Goal: Obtain resource: Download file/media

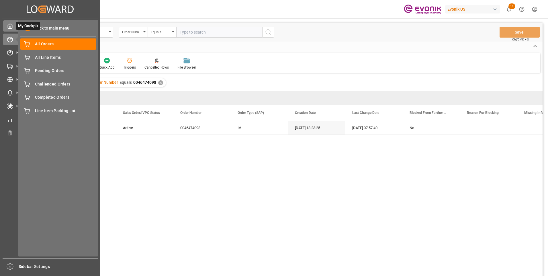
click at [13, 28] on div "My Cockpit My Cockpit" at bounding box center [50, 25] width 94 height 11
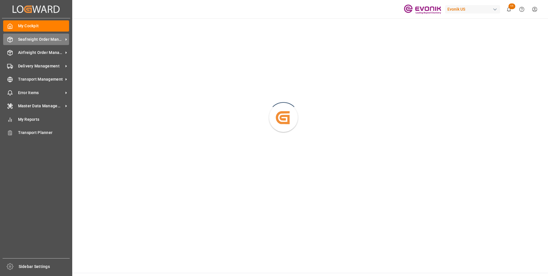
click at [22, 38] on span "Seafreight Order Management" at bounding box center [40, 39] width 45 height 6
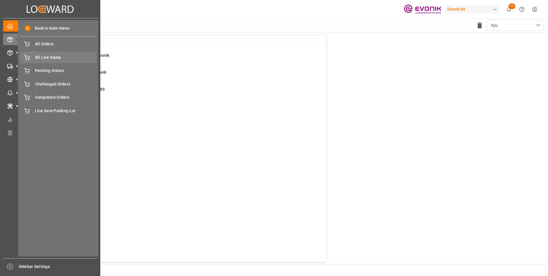
click at [43, 56] on span "All Line Items" at bounding box center [66, 58] width 62 height 6
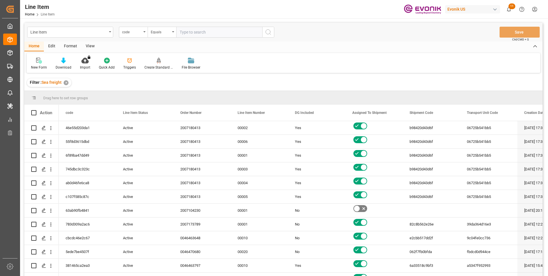
click at [74, 47] on div "Format" at bounding box center [71, 47] width 22 height 10
click at [37, 63] on icon at bounding box center [39, 61] width 5 height 6
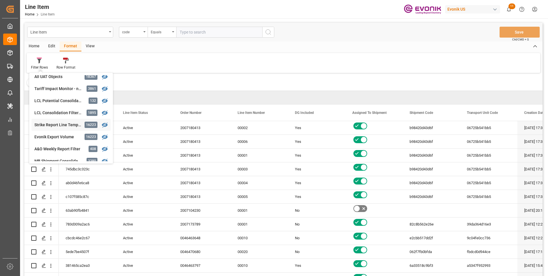
scroll to position [86, 0]
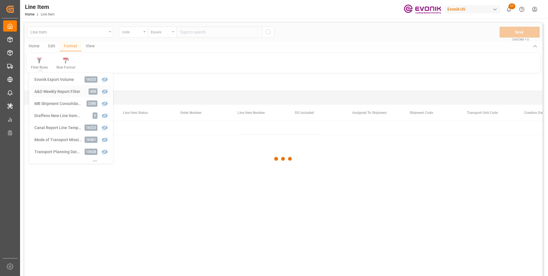
click at [55, 90] on div "Line Item code Equals Save Ctrl/CMD + S Home Edit Format View Filter Rows Produ…" at bounding box center [283, 157] width 519 height 269
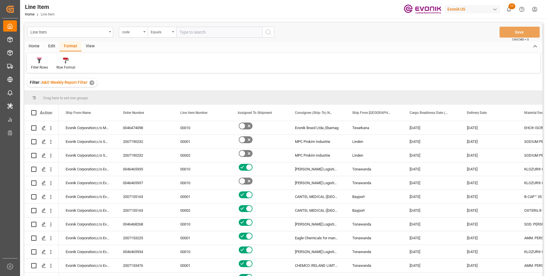
click at [32, 45] on div "Home" at bounding box center [34, 47] width 20 height 10
click at [63, 64] on div "Download" at bounding box center [63, 63] width 24 height 13
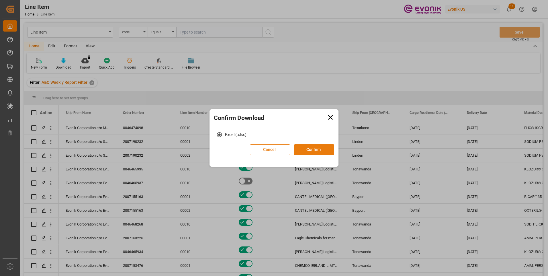
click at [313, 151] on button "Confirm" at bounding box center [314, 149] width 40 height 11
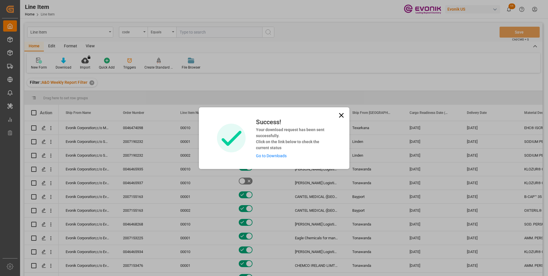
click at [344, 113] on icon at bounding box center [342, 115] width 8 height 8
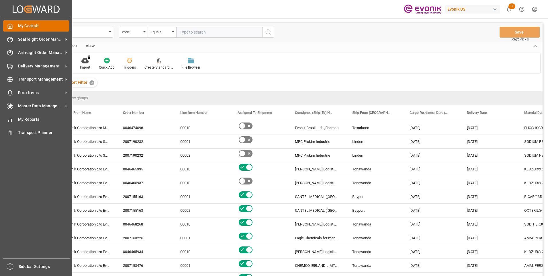
click at [10, 25] on icon at bounding box center [10, 26] width 6 height 6
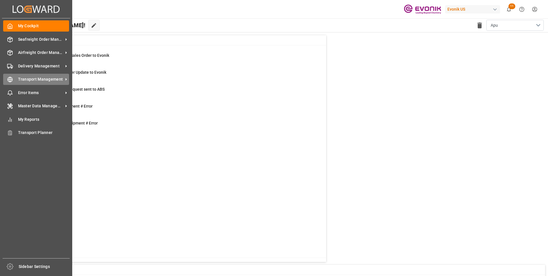
click at [44, 78] on span "Transport Management" at bounding box center [40, 79] width 45 height 6
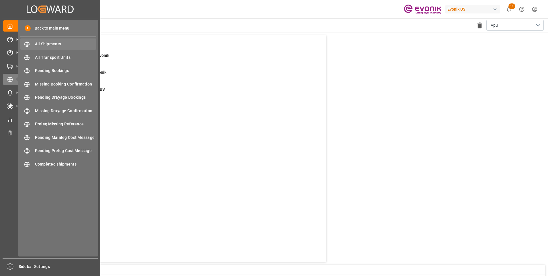
click at [55, 43] on span "All Shipments" at bounding box center [66, 44] width 62 height 6
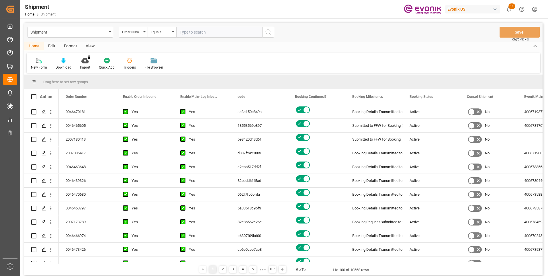
click at [72, 48] on div "Format" at bounding box center [71, 47] width 22 height 10
click at [39, 66] on div "Filter Rows" at bounding box center [39, 67] width 17 height 5
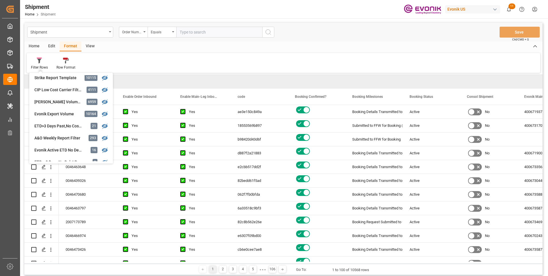
scroll to position [201, 0]
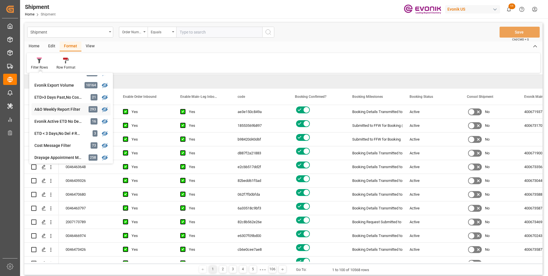
click at [53, 110] on div "A&O Weekly Report Filter" at bounding box center [59, 109] width 50 height 6
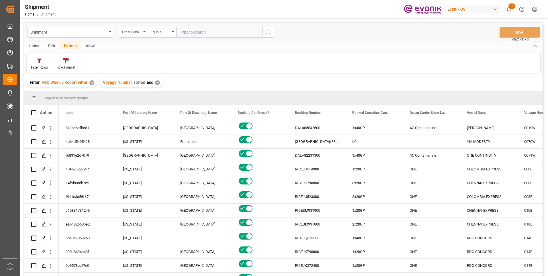
click at [37, 47] on div "Home" at bounding box center [34, 47] width 20 height 10
click at [62, 62] on icon at bounding box center [63, 61] width 5 height 6
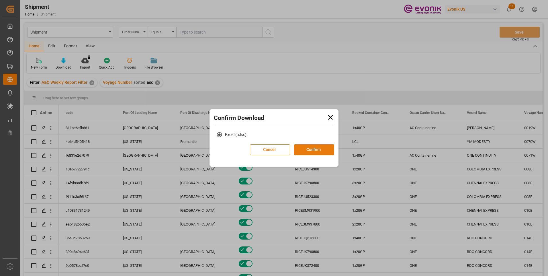
click at [320, 149] on button "Confirm" at bounding box center [314, 149] width 40 height 11
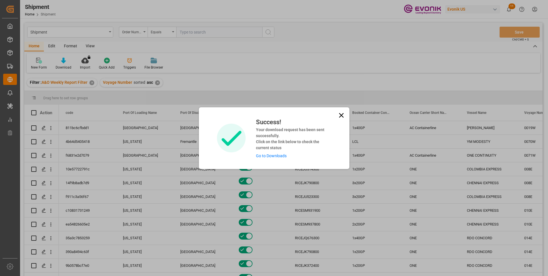
click at [272, 154] on link "Go to Downloads" at bounding box center [271, 155] width 31 height 5
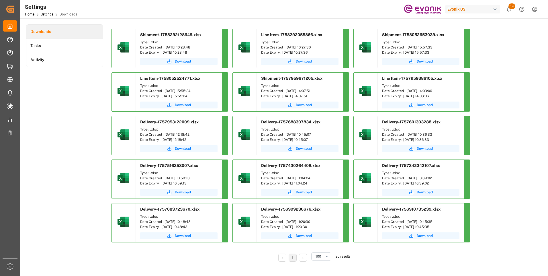
click at [299, 63] on span "Download" at bounding box center [304, 61] width 16 height 5
click at [183, 60] on span "Download" at bounding box center [183, 61] width 16 height 5
click at [179, 63] on span "Download" at bounding box center [183, 61] width 16 height 5
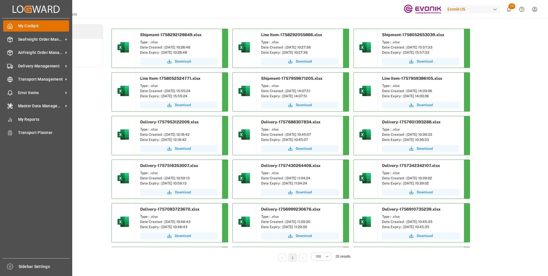
click at [10, 26] on polyline at bounding box center [9, 27] width 1 height 2
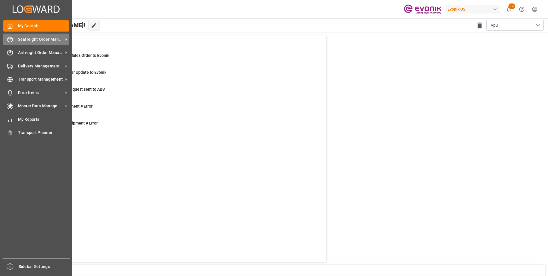
click at [18, 39] on span "Seafreight Order Management" at bounding box center [40, 39] width 45 height 6
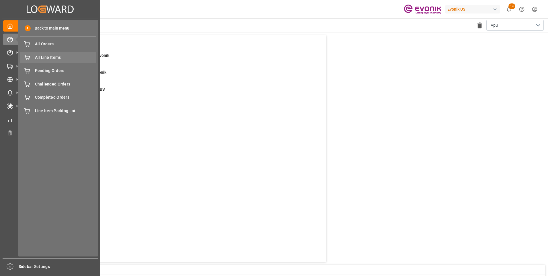
click at [44, 56] on span "All Line Items" at bounding box center [66, 58] width 62 height 6
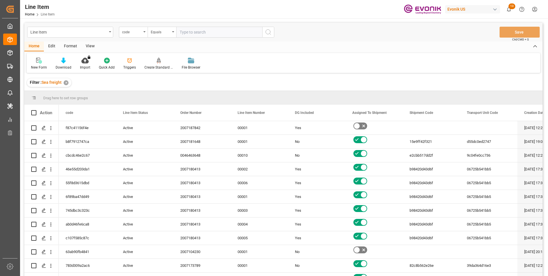
click at [71, 46] on div "Format" at bounding box center [71, 47] width 22 height 10
click at [38, 64] on div "Filter Rows" at bounding box center [40, 63] width 26 height 13
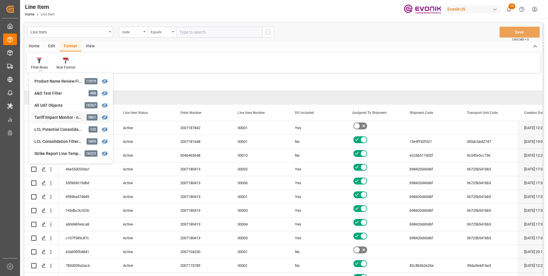
scroll to position [29, 0]
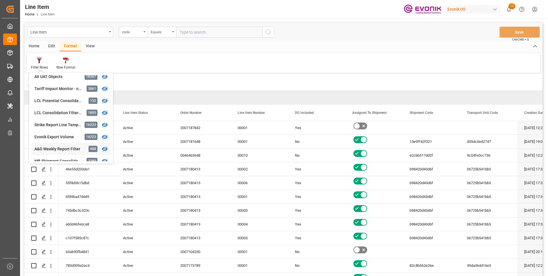
click at [51, 147] on div "A&O Weekly Report Filter" at bounding box center [59, 149] width 50 height 6
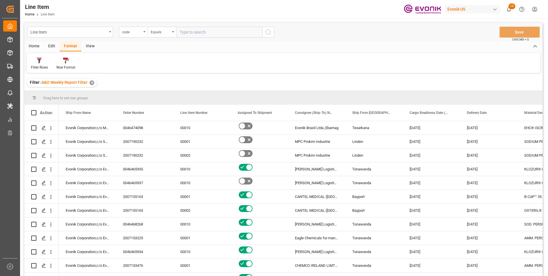
click at [31, 46] on div "Home" at bounding box center [34, 47] width 20 height 10
click at [63, 64] on div "Download" at bounding box center [63, 63] width 24 height 13
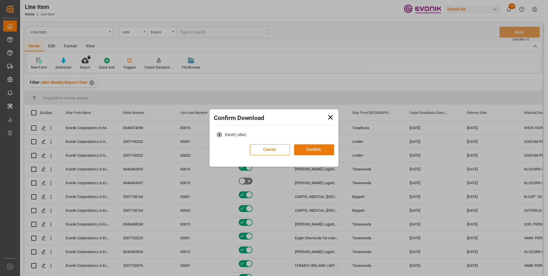
click at [311, 147] on button "Confirm" at bounding box center [314, 149] width 40 height 11
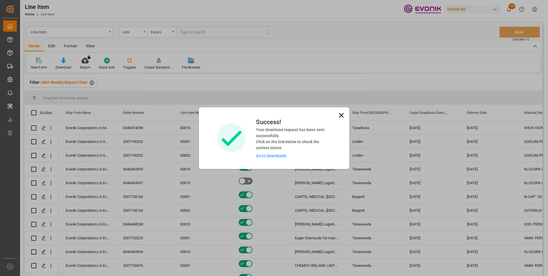
click at [273, 155] on link "Go to Downloads" at bounding box center [271, 155] width 31 height 5
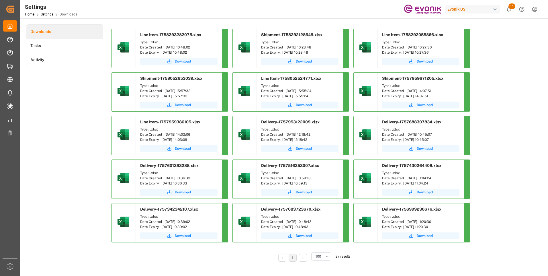
click at [182, 61] on span "Download" at bounding box center [183, 61] width 16 height 5
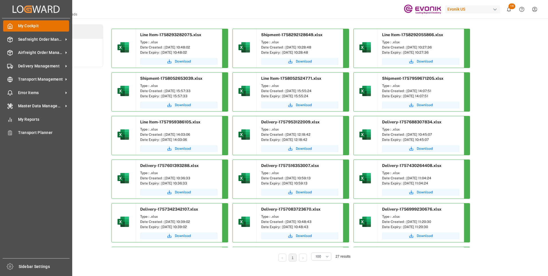
click at [10, 25] on icon at bounding box center [10, 26] width 6 height 6
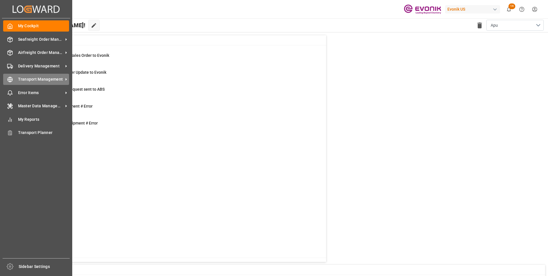
click at [23, 77] on span "Transport Management" at bounding box center [40, 79] width 45 height 6
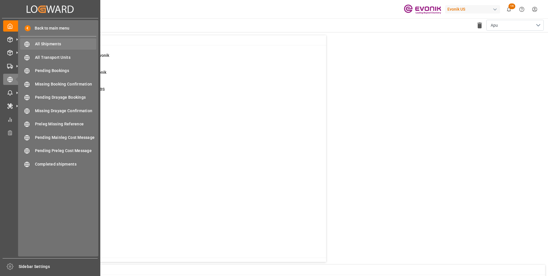
click at [56, 46] on span "All Shipments" at bounding box center [66, 44] width 62 height 6
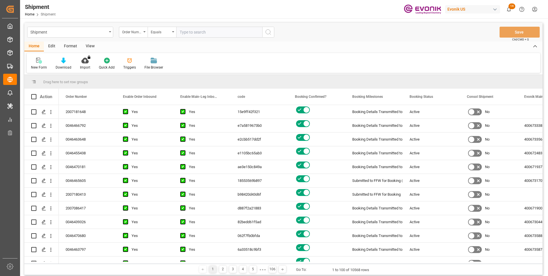
click at [70, 46] on div "Format" at bounding box center [71, 47] width 22 height 10
click at [37, 65] on div "Filter Rows" at bounding box center [39, 67] width 17 height 5
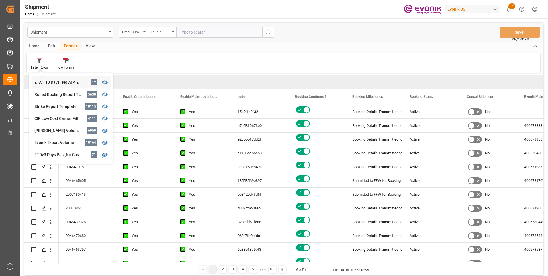
scroll to position [172, 0]
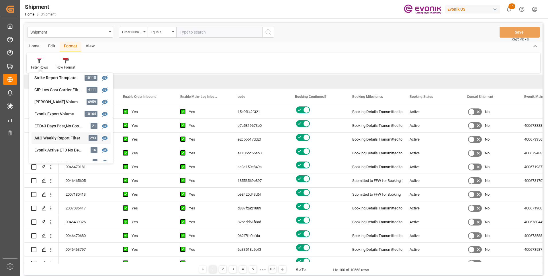
click at [54, 136] on div "A&O Weekly Report Filter" at bounding box center [59, 138] width 50 height 6
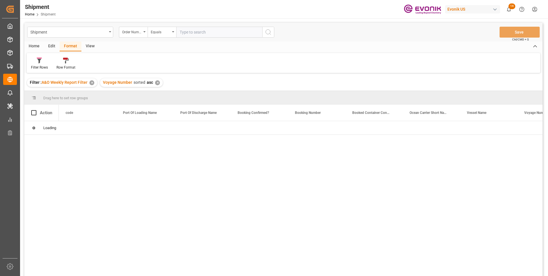
click at [37, 47] on div "Home" at bounding box center [34, 47] width 20 height 10
click at [64, 64] on div "Download" at bounding box center [63, 63] width 24 height 13
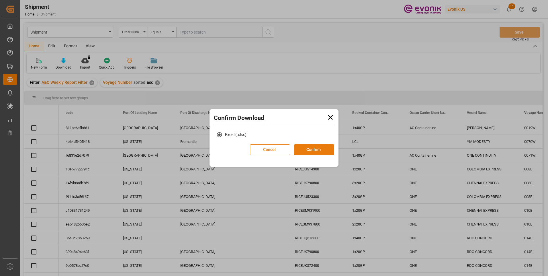
click at [305, 149] on button "Confirm" at bounding box center [314, 149] width 40 height 11
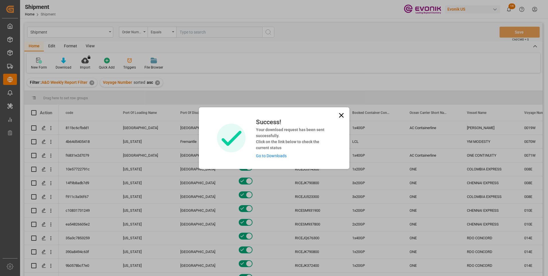
click at [279, 155] on link "Go to Downloads" at bounding box center [271, 155] width 31 height 5
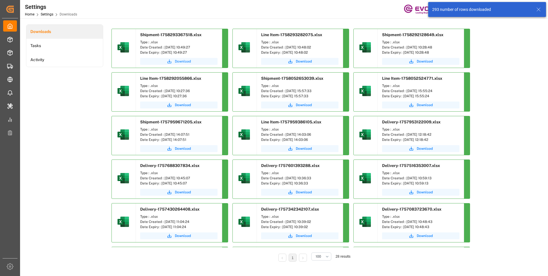
click at [184, 62] on span "Download" at bounding box center [183, 61] width 16 height 5
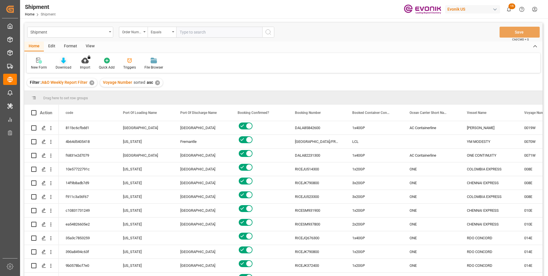
click at [62, 63] on icon at bounding box center [63, 61] width 5 height 6
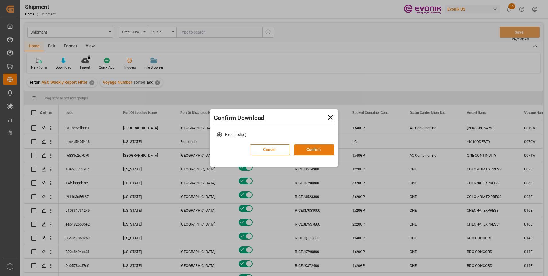
click at [311, 149] on button "Confirm" at bounding box center [314, 149] width 40 height 11
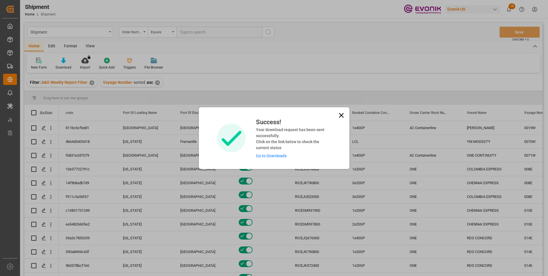
click at [274, 154] on link "Go to Downloads" at bounding box center [271, 155] width 31 height 5
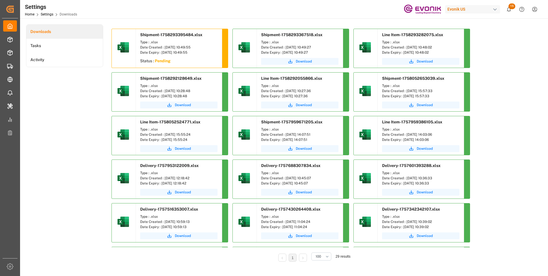
click at [168, 64] on div "Status : Pending" at bounding box center [179, 62] width 86 height 10
click at [180, 60] on span "Download" at bounding box center [183, 61] width 16 height 5
drag, startPoint x: 282, startPoint y: 11, endPoint x: 285, endPoint y: 19, distance: 9.2
click at [282, 11] on div "Settings Home Settings Downloads Evonik US 16 Notifications Only show unread Al…" at bounding box center [282, 9] width 532 height 18
click at [526, 34] on div "Downloads Tasks Activity Shipment-1758293395484.xlsx Type : .xlsx Date Created …" at bounding box center [283, 146] width 515 height 245
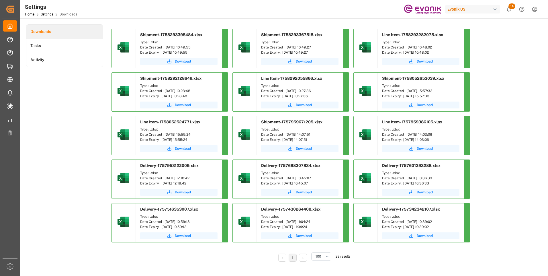
click at [532, 102] on div "Downloads Tasks Activity Shipment-1758293395484.xlsx Type : .xlsx Date Created …" at bounding box center [283, 146] width 515 height 245
click at [537, 58] on div "Downloads Tasks Activity Shipment-1758293395484.xlsx Type : .xlsx Date Created …" at bounding box center [283, 146] width 515 height 245
click at [534, 70] on div "Downloads Tasks Activity Shipment-1758293395484.xlsx Type : .xlsx Date Created …" at bounding box center [283, 146] width 515 height 245
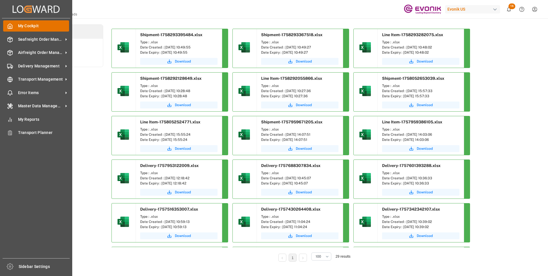
click at [9, 25] on icon at bounding box center [10, 26] width 6 height 6
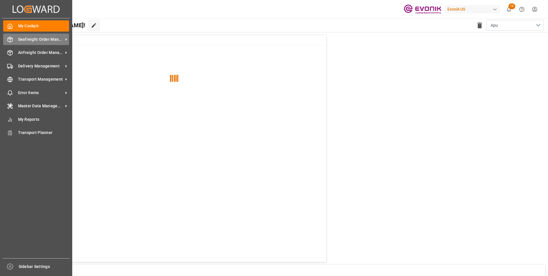
click at [32, 38] on span "Seafreight Order Management" at bounding box center [40, 39] width 45 height 6
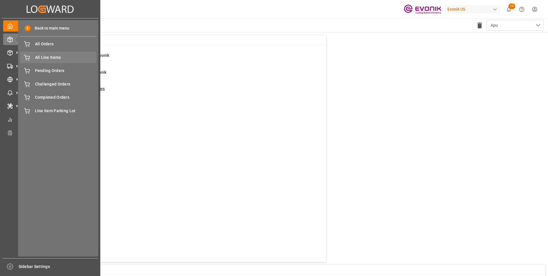
click at [52, 55] on span "All Line Items" at bounding box center [66, 58] width 62 height 6
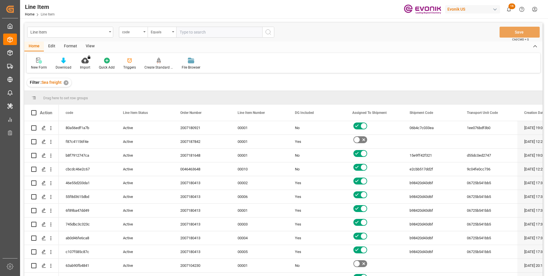
click at [71, 48] on div "Format" at bounding box center [71, 47] width 22 height 10
click at [34, 63] on div at bounding box center [39, 60] width 17 height 6
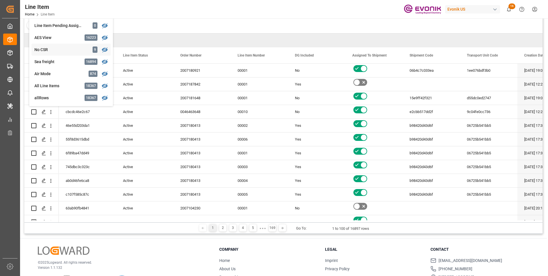
scroll to position [81, 0]
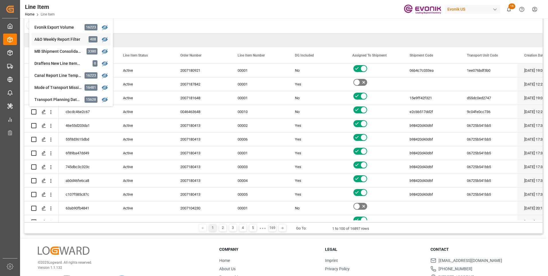
click at [54, 39] on div "A&O Weekly Report Filter" at bounding box center [59, 39] width 50 height 6
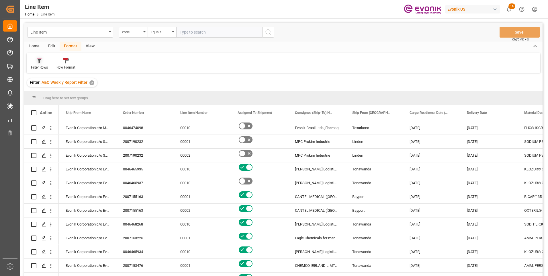
click at [38, 63] on icon at bounding box center [39, 61] width 5 height 6
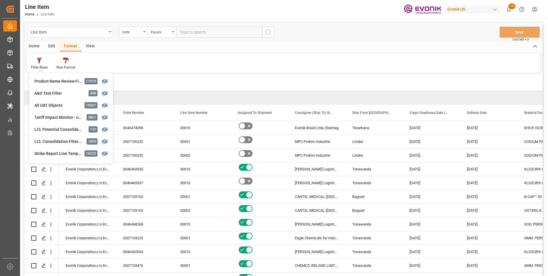
click at [35, 46] on div "Home" at bounding box center [34, 47] width 20 height 10
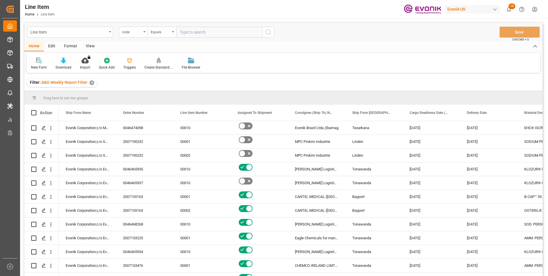
click at [61, 65] on div "Download" at bounding box center [64, 67] width 16 height 5
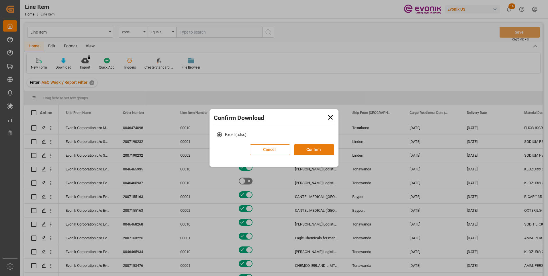
click at [313, 151] on button "Confirm" at bounding box center [314, 149] width 40 height 11
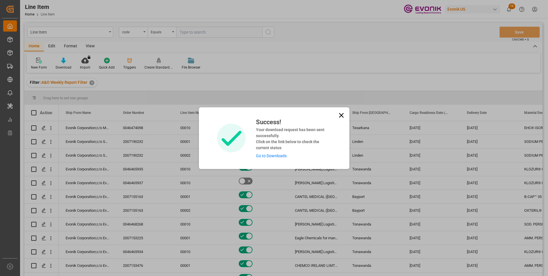
click at [275, 156] on link "Go to Downloads" at bounding box center [271, 155] width 31 height 5
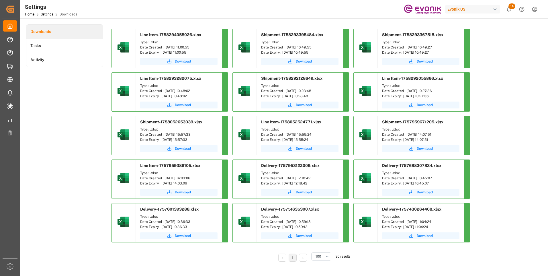
click at [183, 59] on span "Download" at bounding box center [183, 61] width 16 height 5
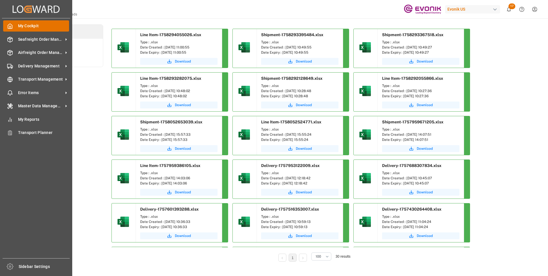
click at [9, 25] on icon at bounding box center [10, 26] width 6 height 6
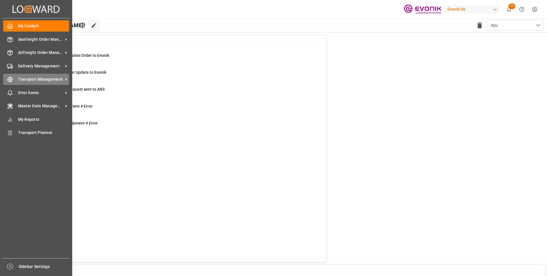
click at [23, 78] on span "Transport Management" at bounding box center [40, 79] width 45 height 6
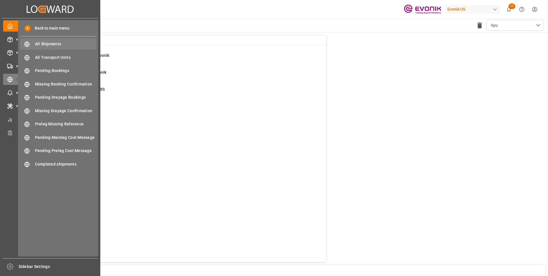
click at [48, 42] on span "All Shipments" at bounding box center [66, 44] width 62 height 6
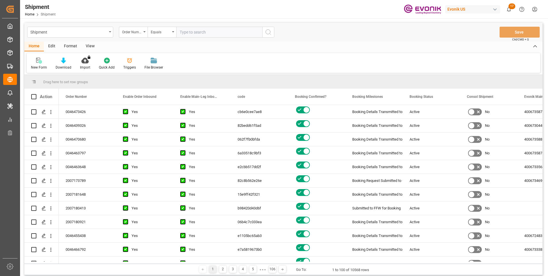
click at [72, 47] on div "Format" at bounding box center [71, 47] width 22 height 10
click at [37, 65] on div "Filter Rows" at bounding box center [40, 63] width 26 height 13
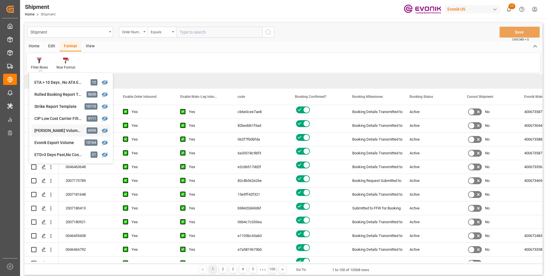
scroll to position [172, 0]
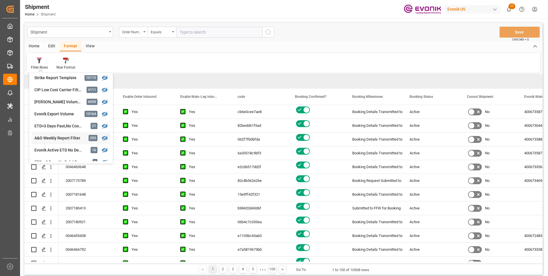
click at [50, 136] on div "A&O Weekly Report Filter" at bounding box center [59, 138] width 50 height 6
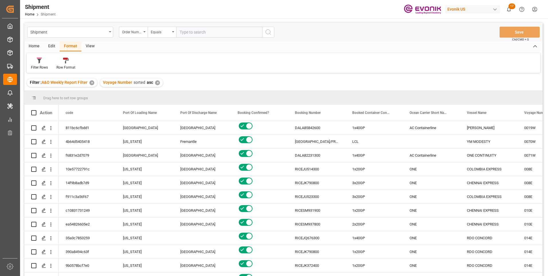
click at [34, 46] on div "Home" at bounding box center [34, 47] width 20 height 10
click at [61, 65] on div "Download" at bounding box center [63, 63] width 24 height 13
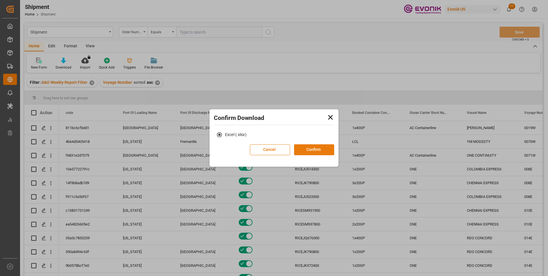
click at [313, 149] on button "Confirm" at bounding box center [314, 149] width 40 height 11
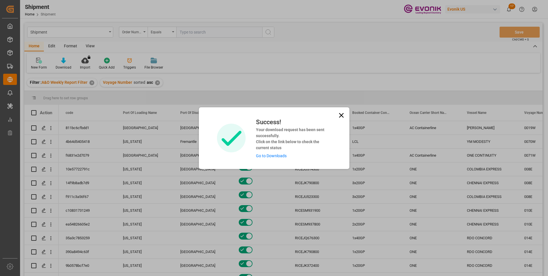
click at [275, 156] on link "Go to Downloads" at bounding box center [271, 155] width 31 height 5
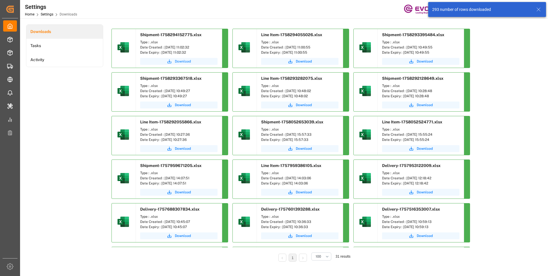
click at [180, 61] on span "Download" at bounding box center [183, 61] width 16 height 5
